Goal: Task Accomplishment & Management: Complete application form

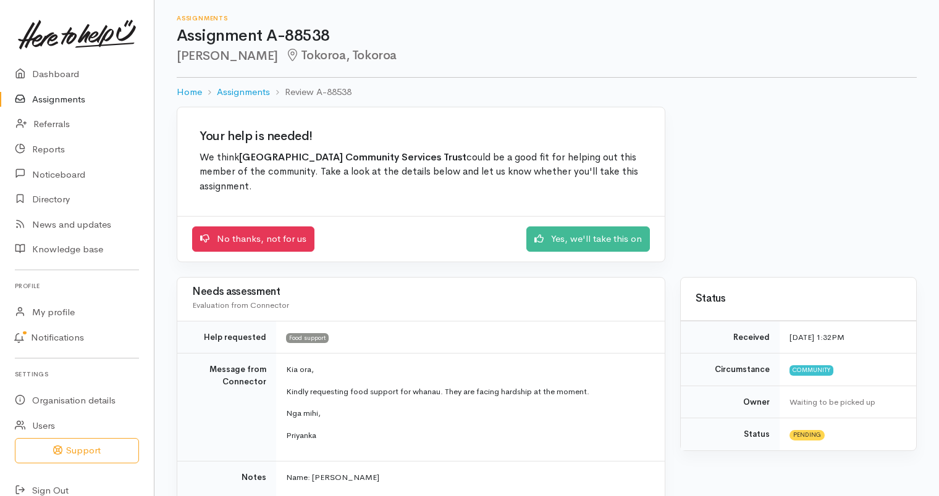
click at [57, 106] on link "Assignments" at bounding box center [77, 99] width 154 height 25
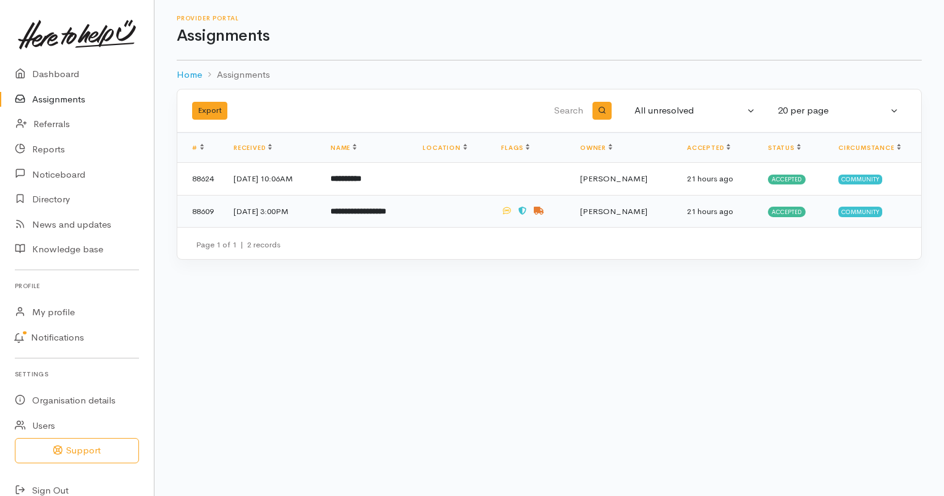
click at [386, 212] on b "**********" at bounding box center [358, 211] width 56 height 8
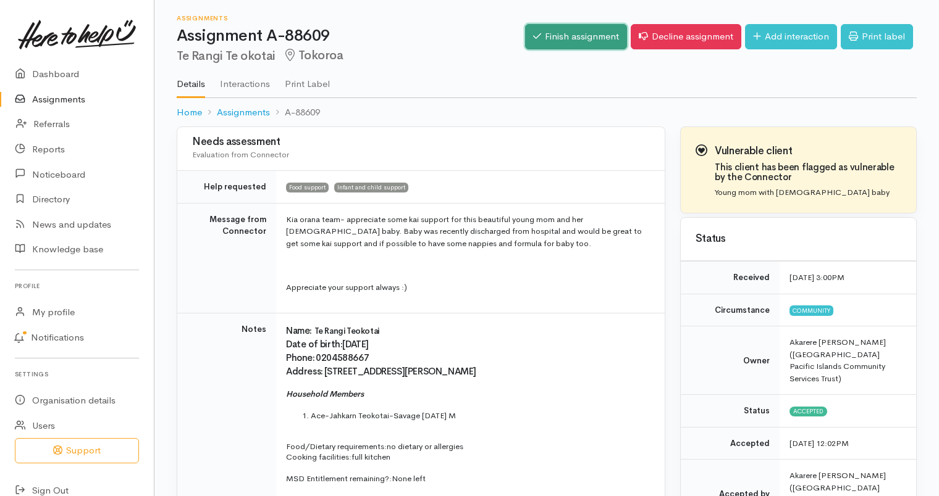
click at [555, 40] on link "Finish assignment" at bounding box center [576, 36] width 102 height 25
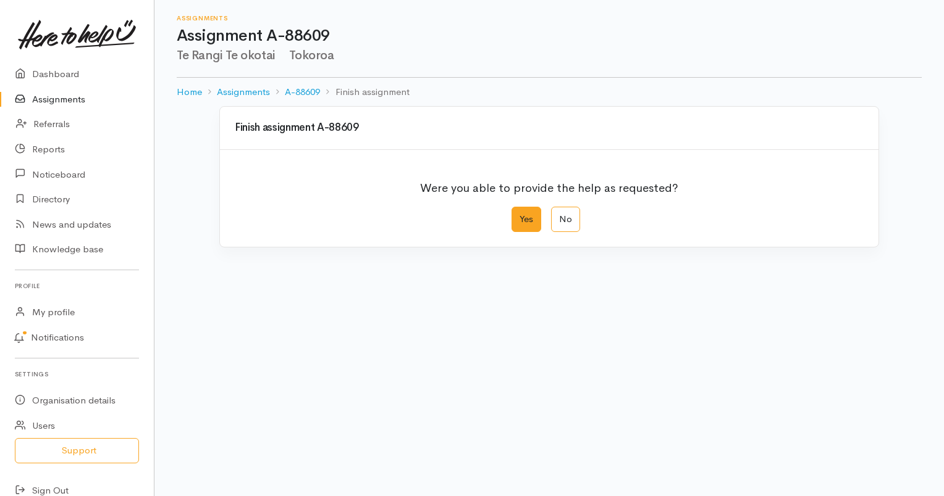
click at [532, 217] on label "Yes" at bounding box center [526, 219] width 30 height 25
click at [519, 215] on input "Yes" at bounding box center [515, 211] width 8 height 8
radio input "true"
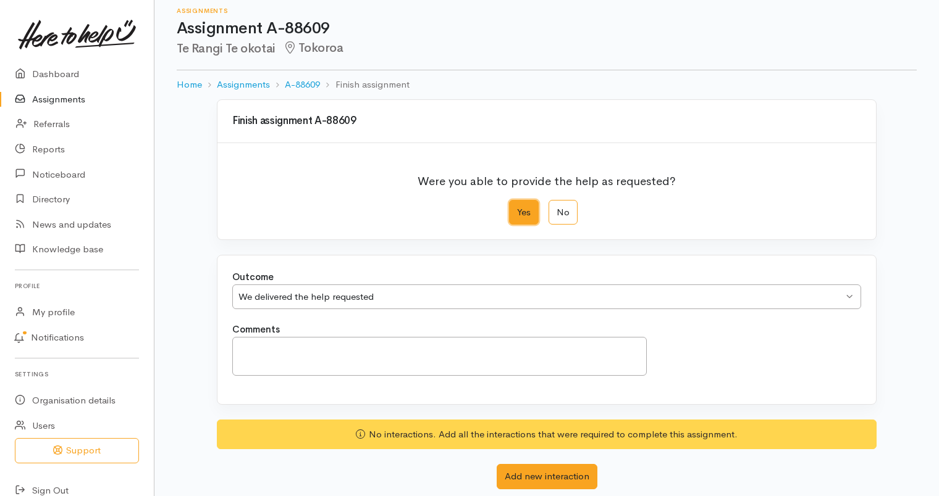
scroll to position [83, 0]
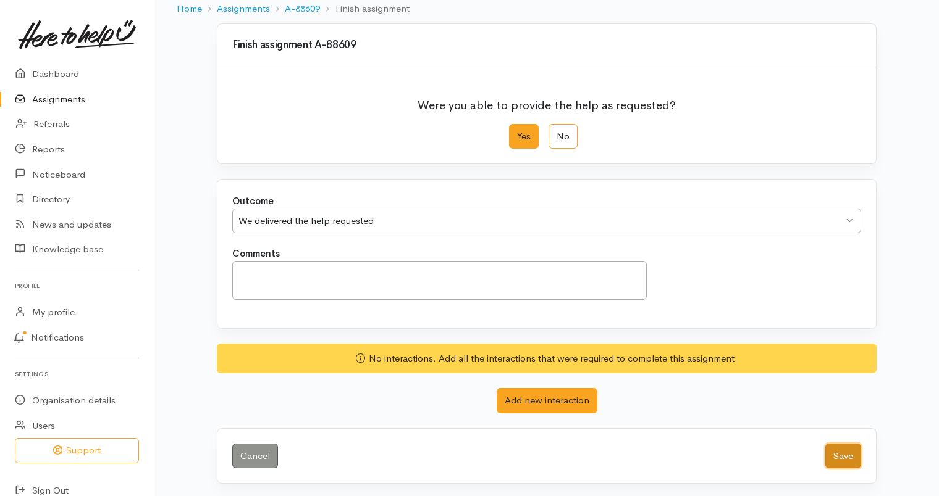
click at [852, 451] on button "Save" at bounding box center [843, 456] width 36 height 25
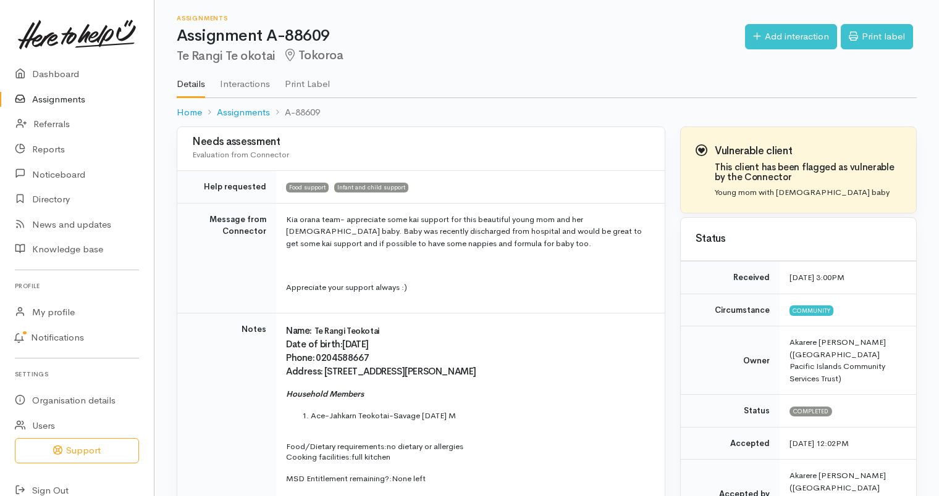
click at [65, 101] on link "Assignments" at bounding box center [77, 99] width 154 height 25
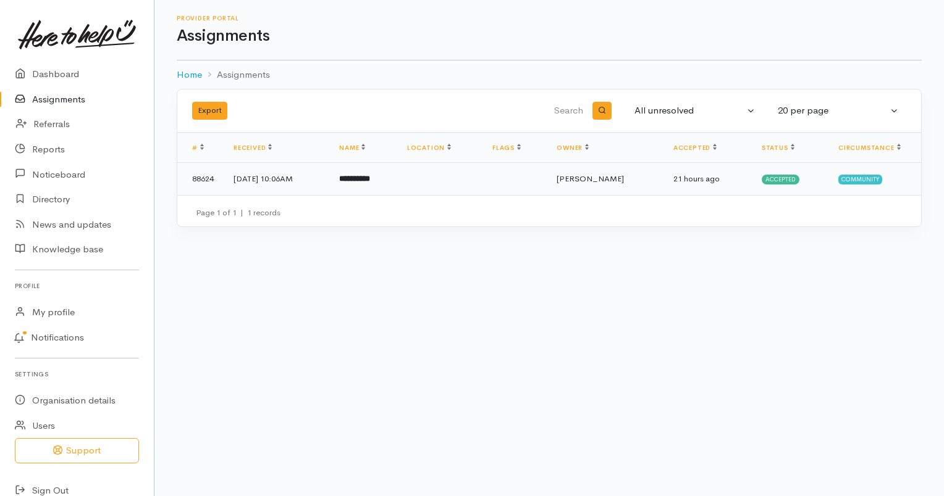
click at [454, 187] on td at bounding box center [439, 179] width 85 height 32
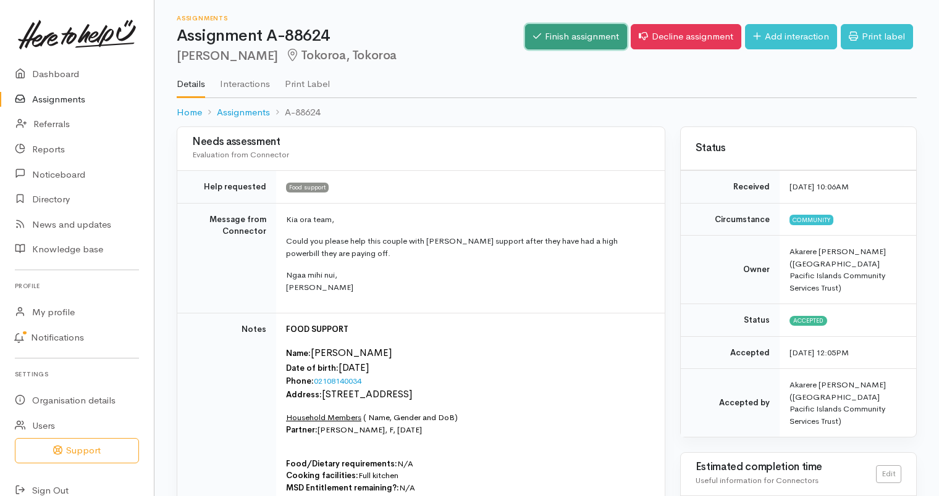
click at [550, 37] on link "Finish assignment" at bounding box center [576, 36] width 102 height 25
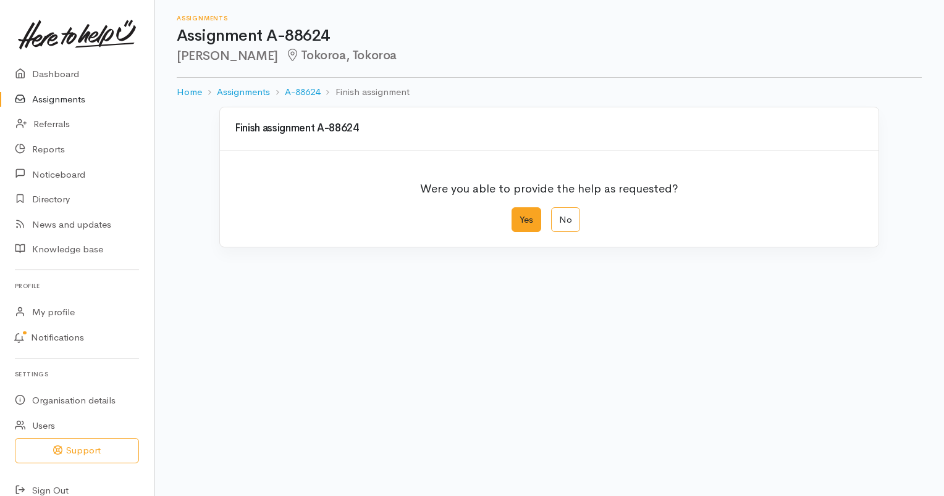
click at [531, 225] on label "Yes" at bounding box center [526, 219] width 30 height 25
click at [519, 216] on input "Yes" at bounding box center [515, 211] width 8 height 8
radio input "true"
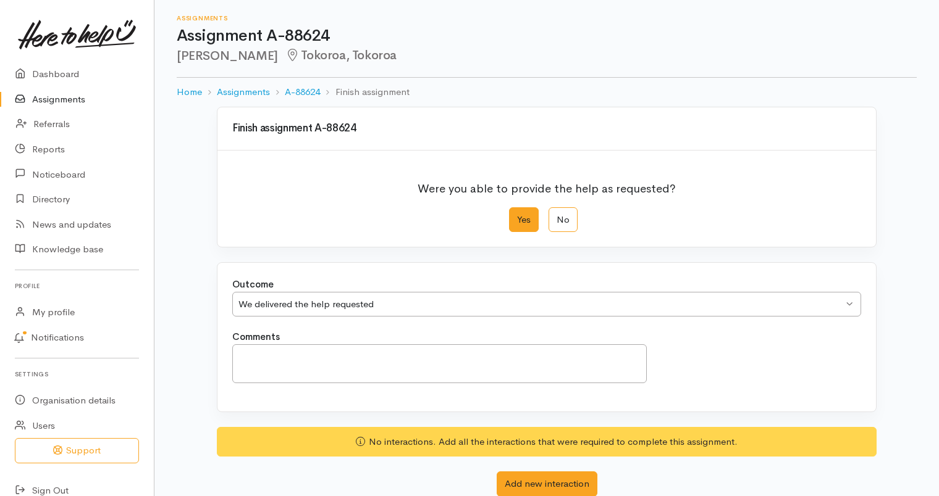
click at [508, 226] on div "Yes No" at bounding box center [546, 219] width 629 height 25
click at [523, 220] on label "Yes" at bounding box center [524, 219] width 30 height 25
click at [517, 216] on input "Yes" at bounding box center [513, 211] width 8 height 8
click at [524, 225] on label "Yes" at bounding box center [524, 219] width 30 height 25
click at [517, 216] on input "Yes" at bounding box center [513, 211] width 8 height 8
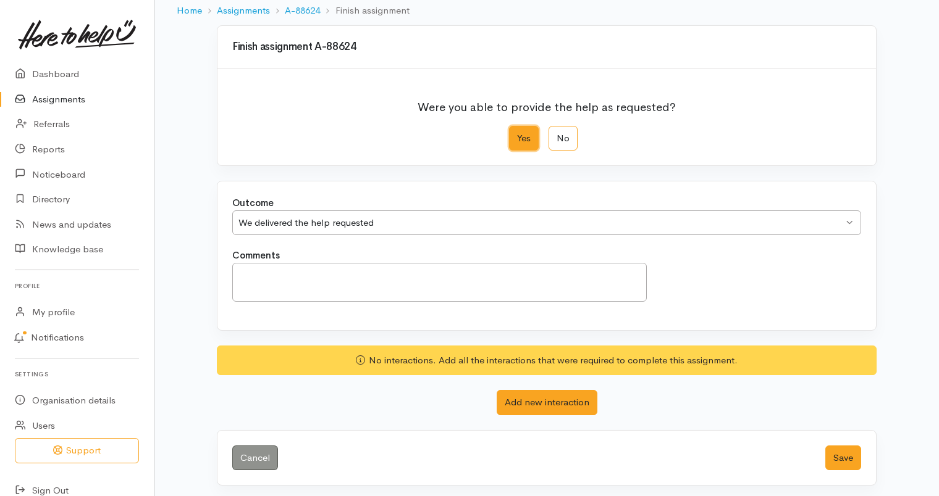
scroll to position [83, 0]
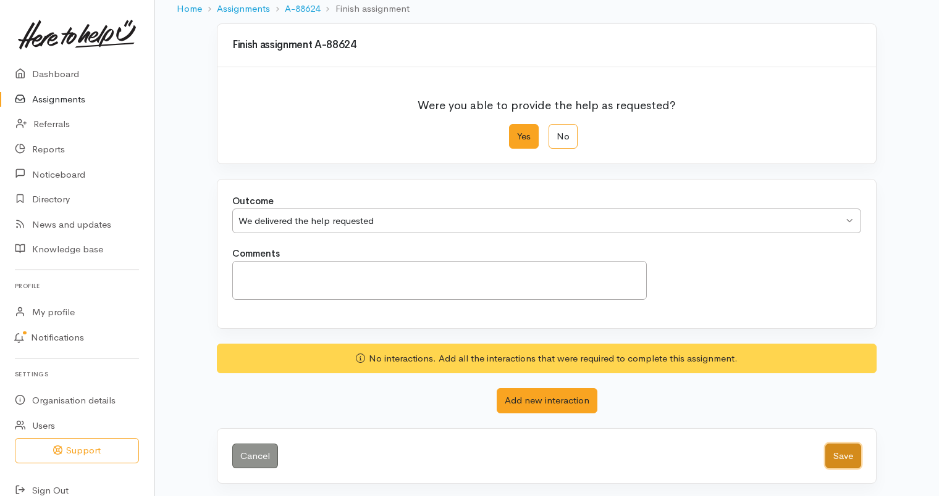
click at [845, 448] on button "Save" at bounding box center [843, 456] width 36 height 25
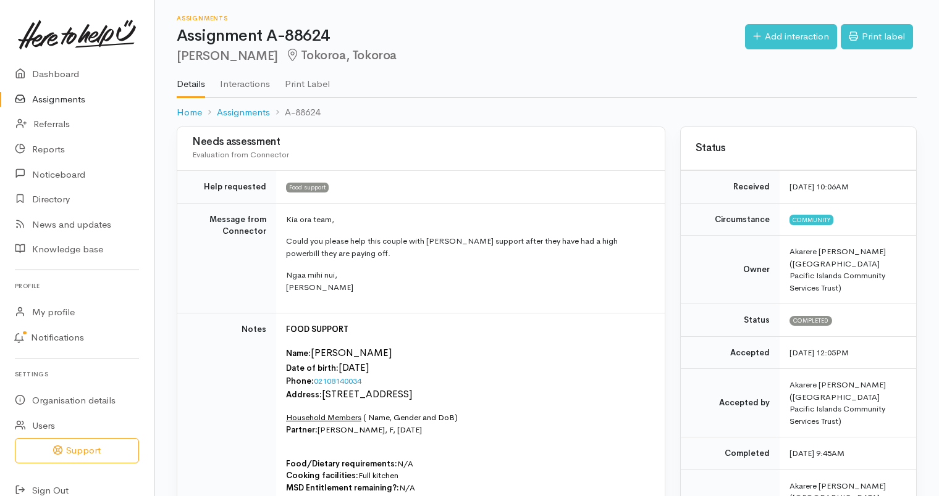
click at [42, 101] on link "Assignments" at bounding box center [77, 99] width 154 height 25
